Goal: Information Seeking & Learning: Understand process/instructions

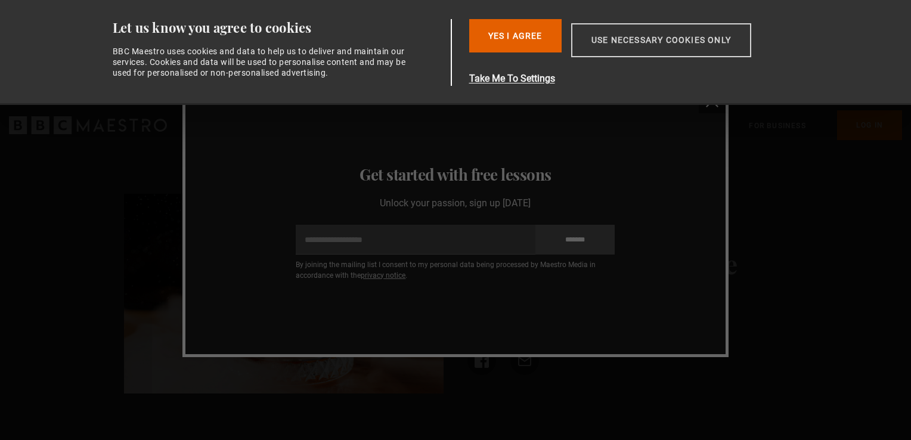
drag, startPoint x: 544, startPoint y: 39, endPoint x: 595, endPoint y: 40, distance: 51.3
click at [595, 40] on div "Yes I Agree Take Me To Settings Allow selection Use necessary cookies only" at bounding box center [640, 52] width 343 height 67
click at [595, 40] on button "Use necessary cookies only" at bounding box center [661, 40] width 180 height 34
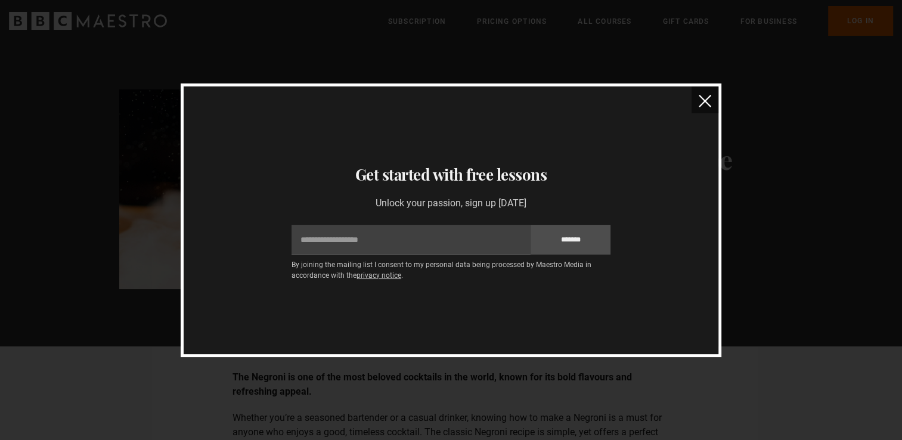
click at [701, 97] on img "close" at bounding box center [705, 101] width 13 height 13
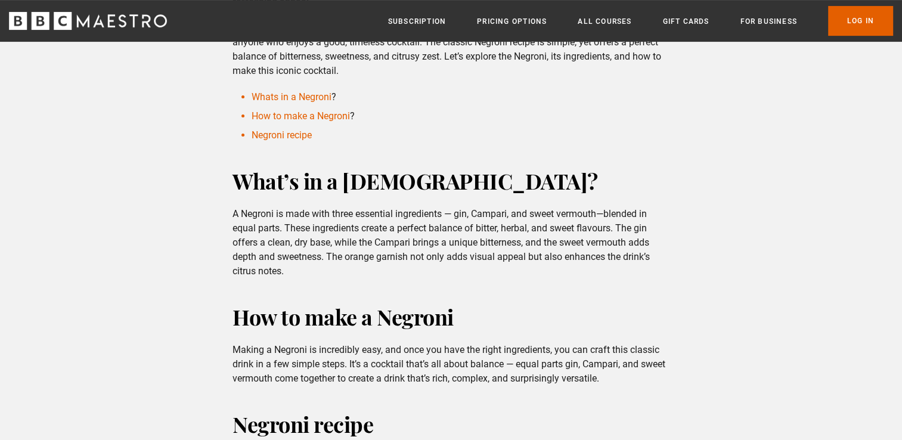
scroll to position [401, 0]
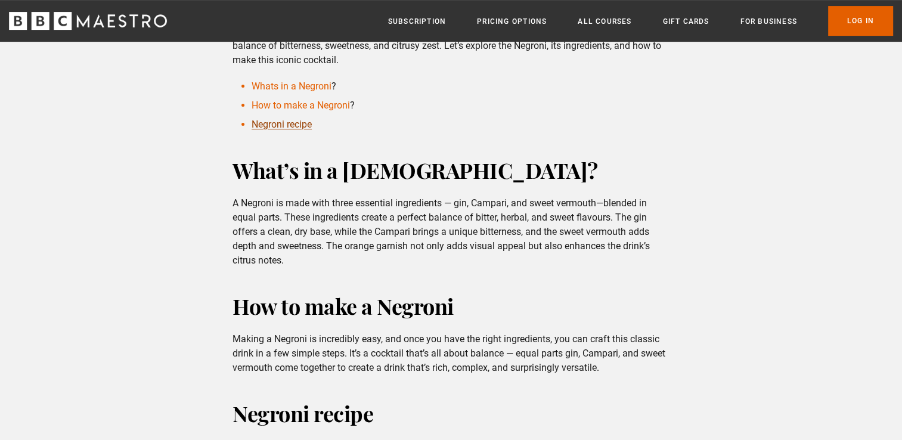
click at [305, 126] on link "Negroni recipe" at bounding box center [282, 124] width 60 height 11
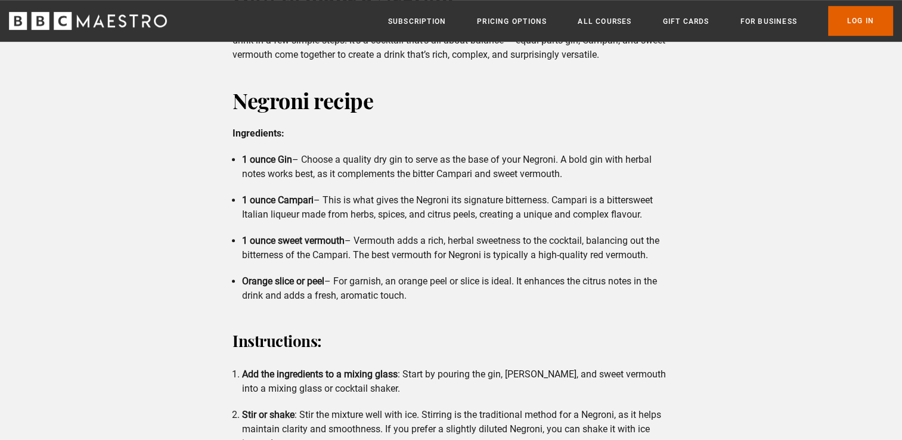
scroll to position [746, 0]
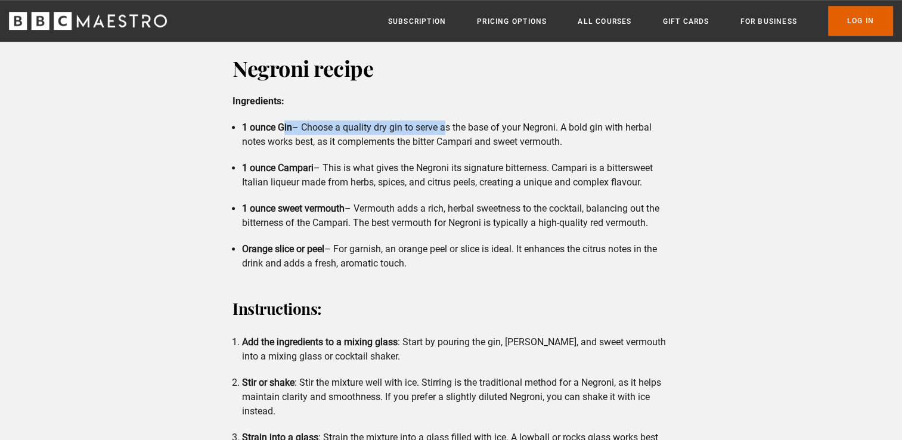
drag, startPoint x: 283, startPoint y: 126, endPoint x: 442, endPoint y: 134, distance: 159.9
click at [442, 134] on li "1 ounce Gin – Choose a quality dry gin to serve as the base of your Negroni. A …" at bounding box center [455, 134] width 427 height 29
click at [444, 135] on li "1 ounce Gin – Choose a quality dry gin to serve as the base of your Negroni. A …" at bounding box center [455, 134] width 427 height 29
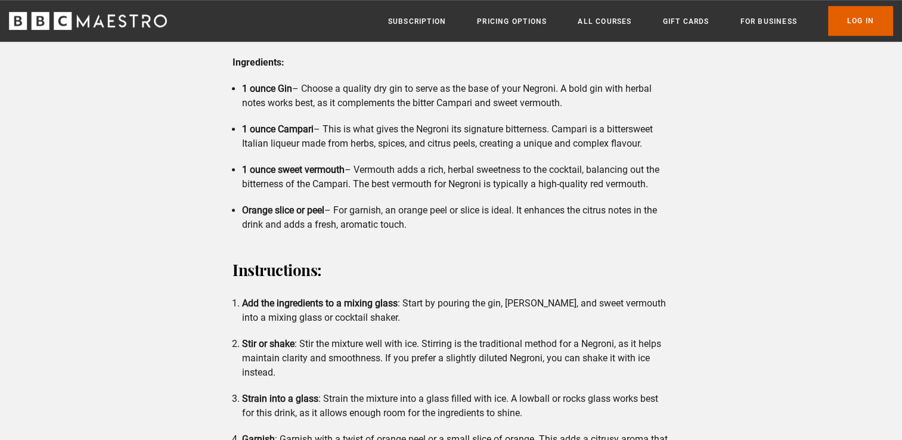
scroll to position [784, 0]
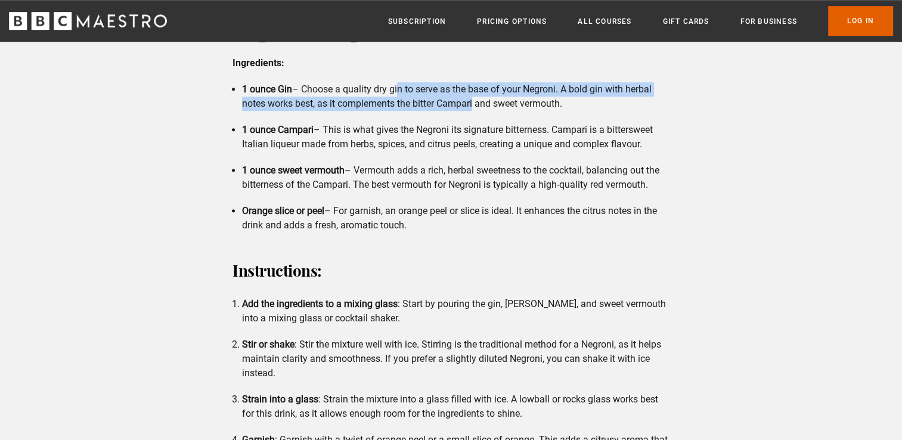
drag, startPoint x: 396, startPoint y: 91, endPoint x: 474, endPoint y: 97, distance: 78.3
click at [474, 97] on li "1 ounce Gin – Choose a quality dry gin to serve as the base of your Negroni. A …" at bounding box center [455, 96] width 427 height 29
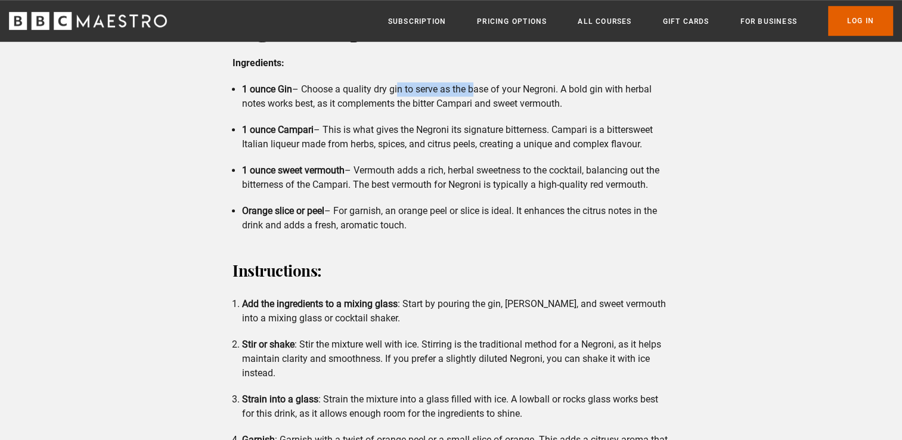
click at [474, 97] on li "1 ounce Gin – Choose a quality dry gin to serve as the base of your Negroni. A …" at bounding box center [455, 96] width 427 height 29
click at [455, 105] on li "1 ounce Gin – Choose a quality dry gin to serve as the base of your Negroni. A …" at bounding box center [455, 96] width 427 height 29
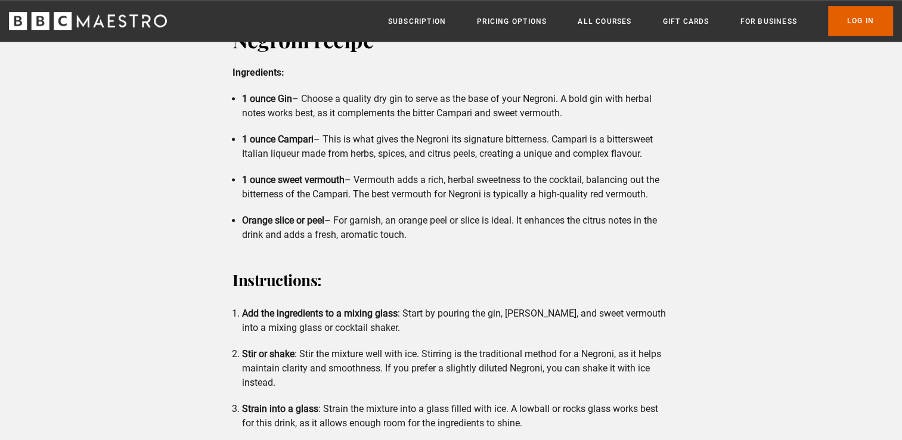
scroll to position [772, 0]
